Goal: Information Seeking & Learning: Learn about a topic

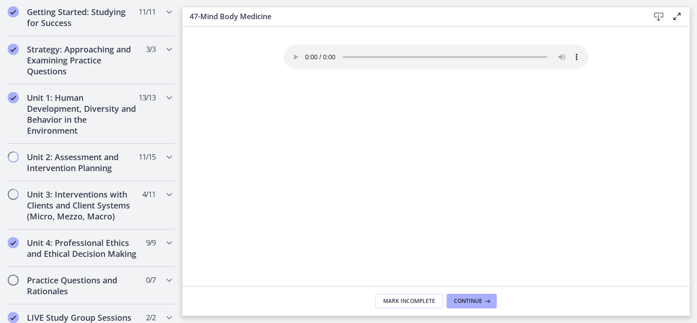
scroll to position [46, 0]
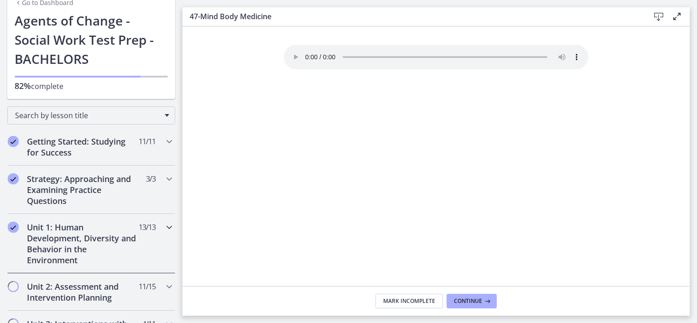
click at [91, 226] on h2 "Unit 1: Human Development, Diversity and Behavior in the Environment" at bounding box center [82, 244] width 111 height 44
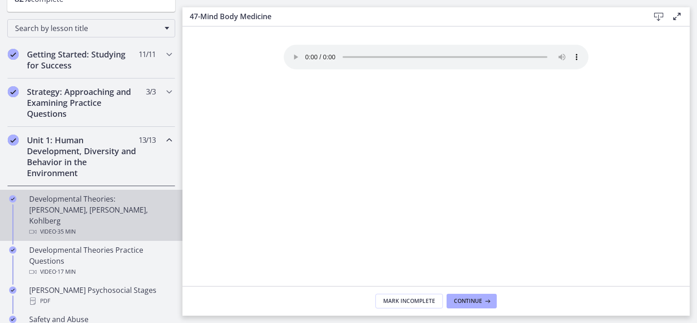
scroll to position [137, 0]
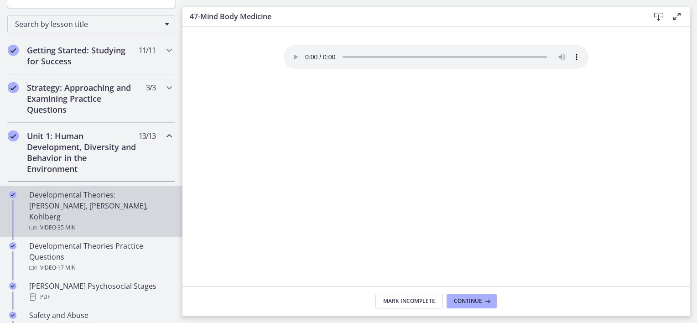
click at [85, 200] on div "Developmental Theories: [PERSON_NAME], [PERSON_NAME], Kohlberg Video · 35 min" at bounding box center [100, 211] width 142 height 44
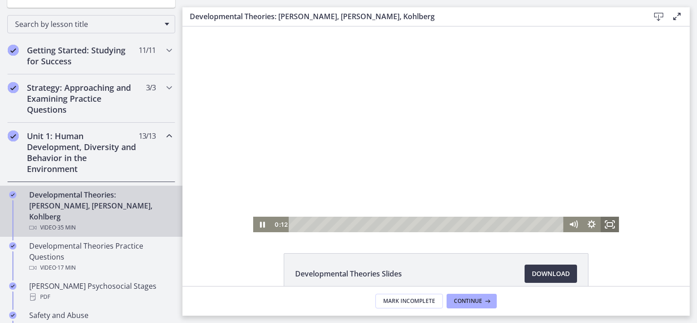
click at [604, 227] on icon "Fullscreen" at bounding box center [610, 225] width 18 height 16
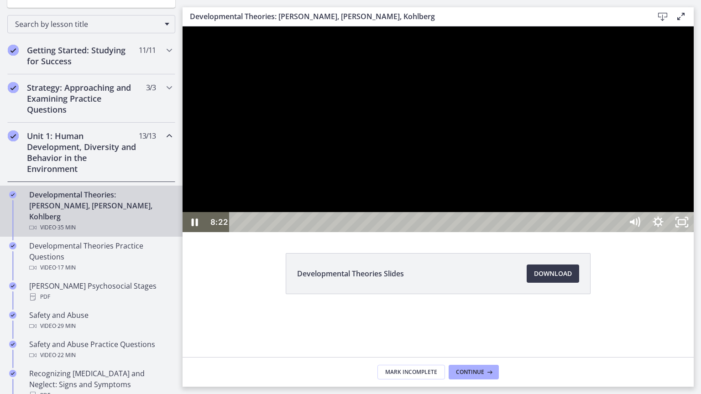
click at [451, 141] on div at bounding box center [438, 129] width 511 height 206
click at [197, 226] on icon "Play Video" at bounding box center [195, 222] width 6 height 8
click at [195, 235] on icon "Pause" at bounding box center [194, 222] width 28 height 24
